Goal: Task Accomplishment & Management: Manage account settings

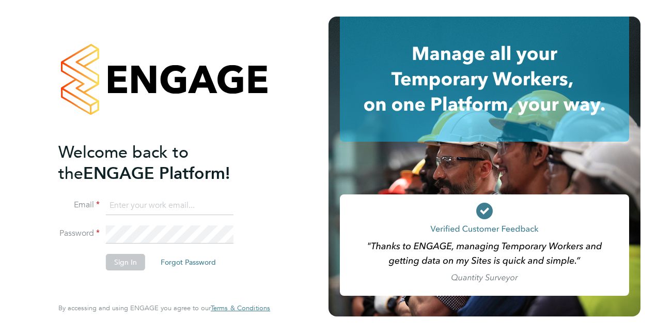
click at [131, 205] on input at bounding box center [170, 205] width 128 height 19
type input "[PERSON_NAME][EMAIL_ADDRESS][PERSON_NAME][DOMAIN_NAME]"
click at [126, 258] on button "Sign In" at bounding box center [125, 262] width 39 height 17
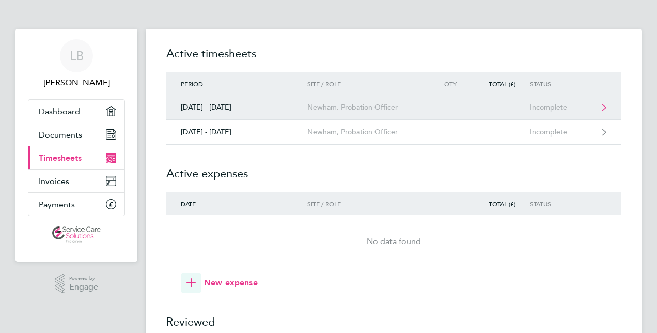
click at [442, 101] on link "22 - 28 Sept 2025 Newham, Probation Officer Incomplete" at bounding box center [393, 107] width 454 height 25
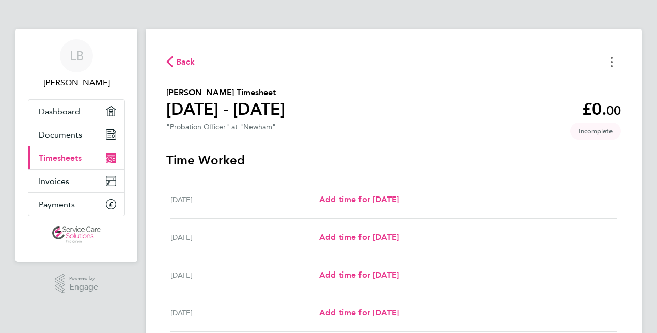
click at [614, 60] on button "Timesheets Menu" at bounding box center [611, 62] width 19 height 16
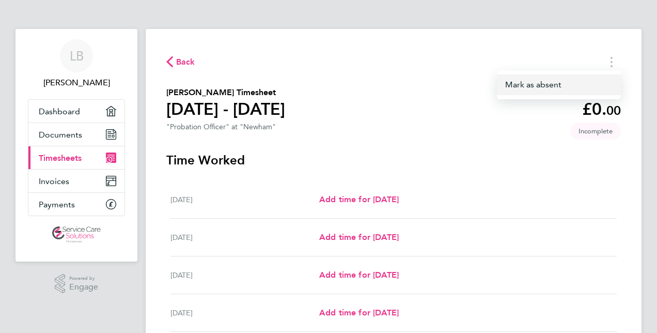
click at [540, 80] on button "Mark as absent" at bounding box center [559, 84] width 124 height 21
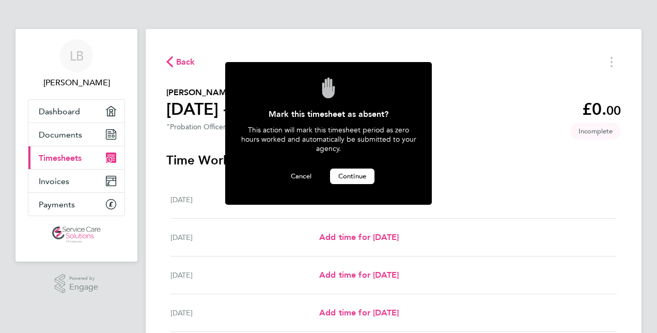
click at [351, 175] on span "Continue" at bounding box center [352, 175] width 28 height 9
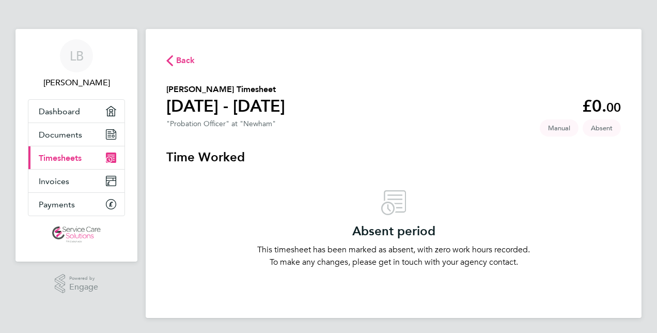
click at [183, 55] on span "Back" at bounding box center [185, 60] width 19 height 12
